Goal: Check status: Check status

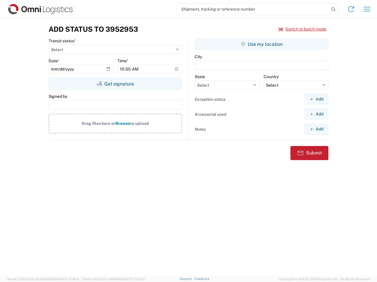
click at [253, 9] on input "search" at bounding box center [253, 9] width 152 height 11
click at [333, 9] on icon at bounding box center [333, 9] width 8 height 8
click at [351, 9] on icon at bounding box center [350, 8] width 9 height 9
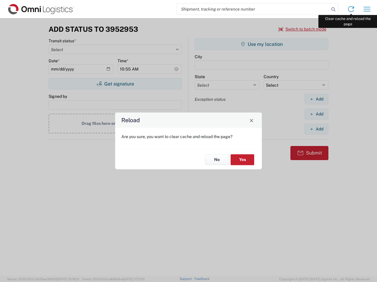
click at [367, 9] on div "Reload Are you sure, you want to clear cache and reload the page? No Yes" at bounding box center [188, 141] width 377 height 282
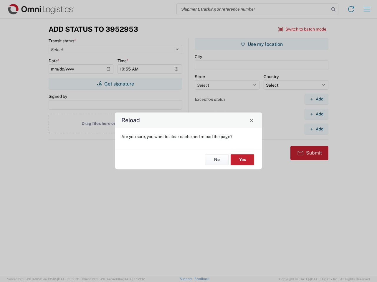
click at [302, 29] on div "Reload Are you sure, you want to clear cache and reload the page? No Yes" at bounding box center [188, 141] width 377 height 282
click at [115, 84] on div "Reload Are you sure, you want to clear cache and reload the page? No Yes" at bounding box center [188, 141] width 377 height 282
click at [261, 44] on div "Reload Are you sure, you want to clear cache and reload the page? No Yes" at bounding box center [188, 141] width 377 height 282
click at [316, 99] on div "Reload Are you sure, you want to clear cache and reload the page? No Yes" at bounding box center [188, 141] width 377 height 282
click at [316, 114] on div "Reload Are you sure, you want to clear cache and reload the page? No Yes" at bounding box center [188, 141] width 377 height 282
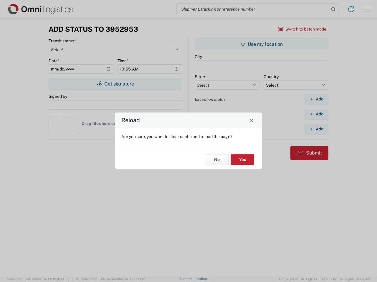
click at [316, 129] on div "Reload Are you sure, you want to clear cache and reload the page? No Yes" at bounding box center [188, 141] width 377 height 282
